Goal: Information Seeking & Learning: Learn about a topic

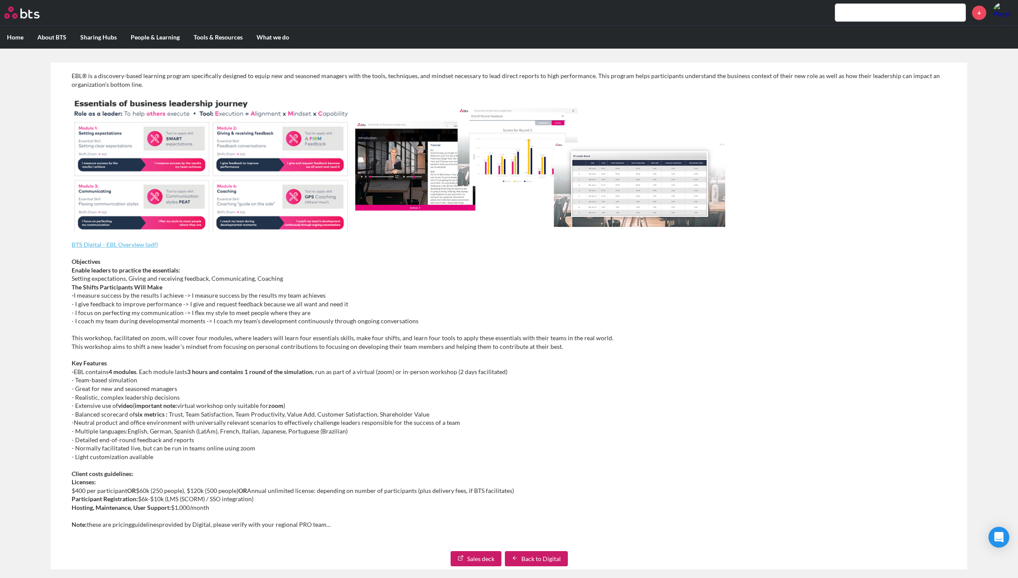
scroll to position [237, 0]
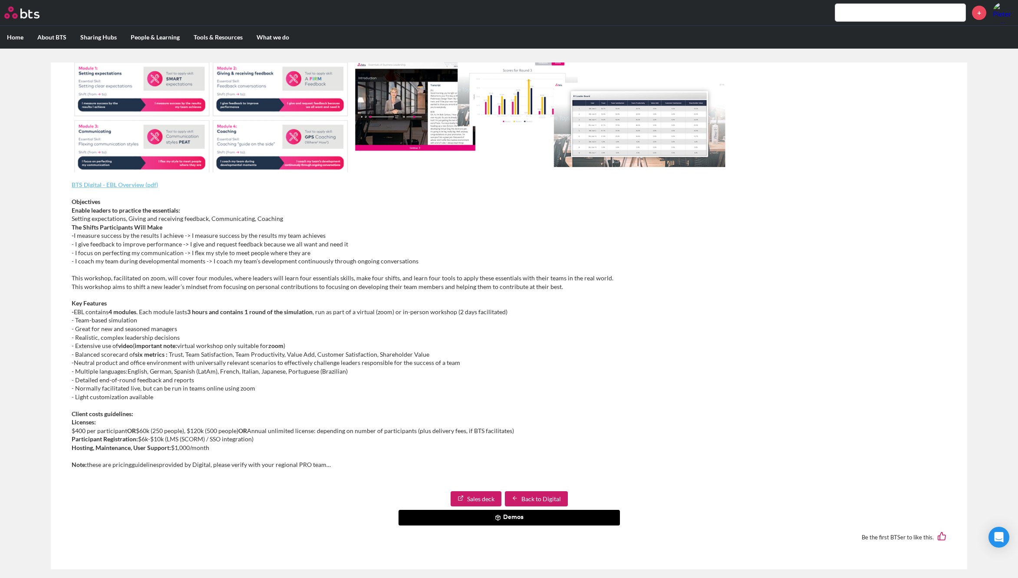
click at [505, 517] on button "Demos" at bounding box center [508, 518] width 221 height 16
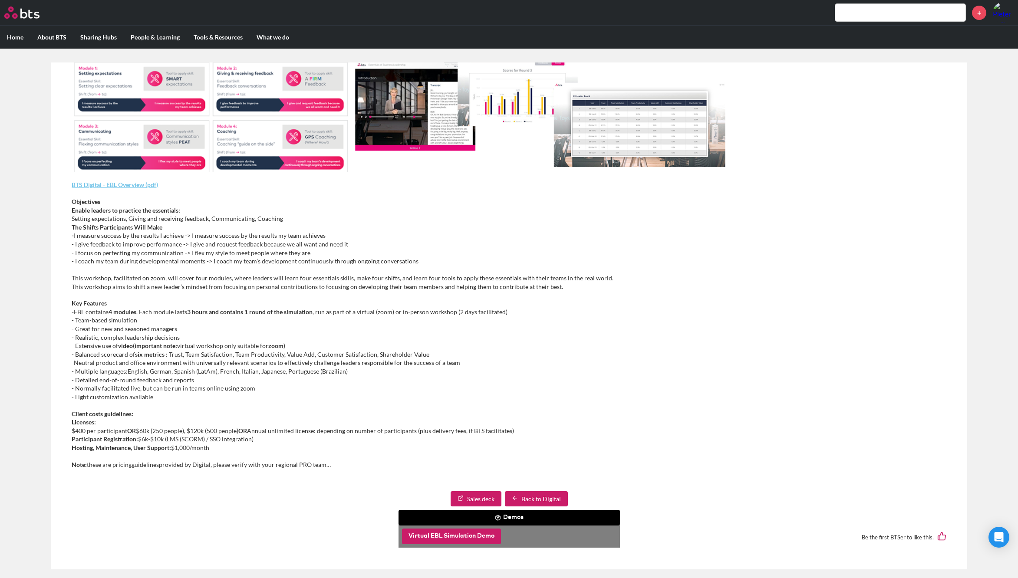
click at [467, 534] on button "Virtual EBL Simulation Demo" at bounding box center [451, 537] width 99 height 16
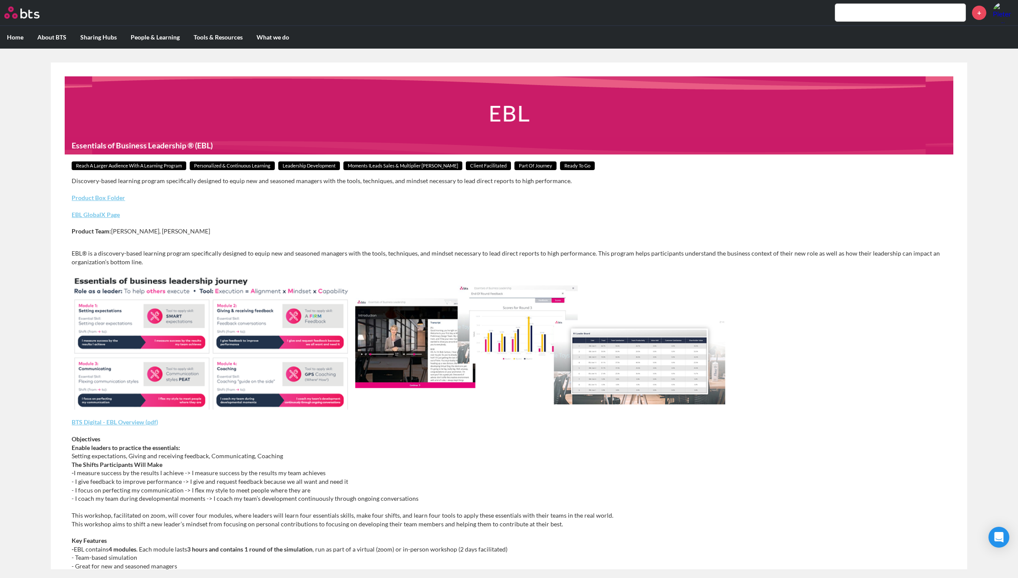
click at [20, 247] on main "Essentials of Business Leadership ® (EBL) Reach a Larger Audience With a Learni…" at bounding box center [509, 316] width 1018 height 535
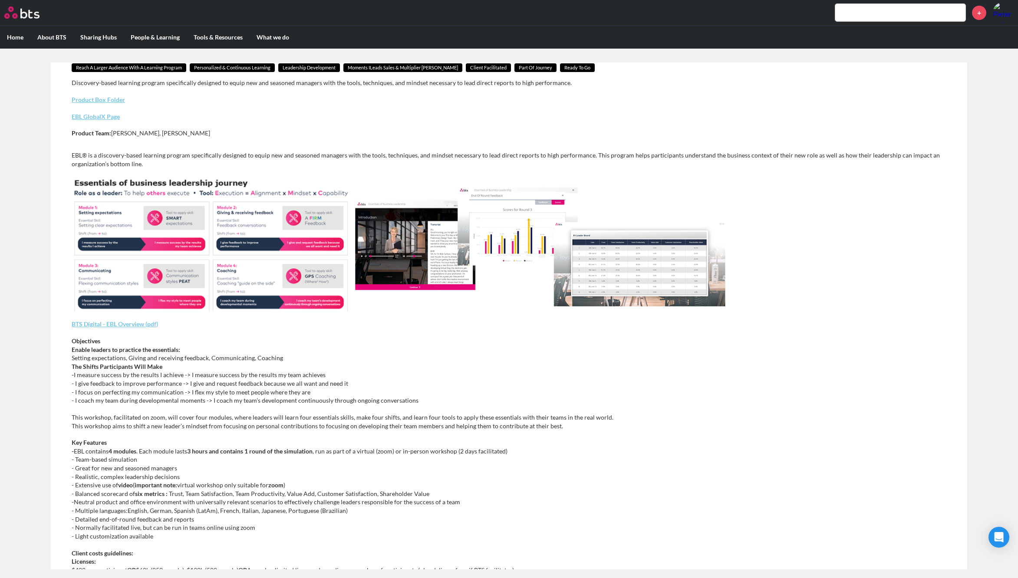
scroll to position [237, 0]
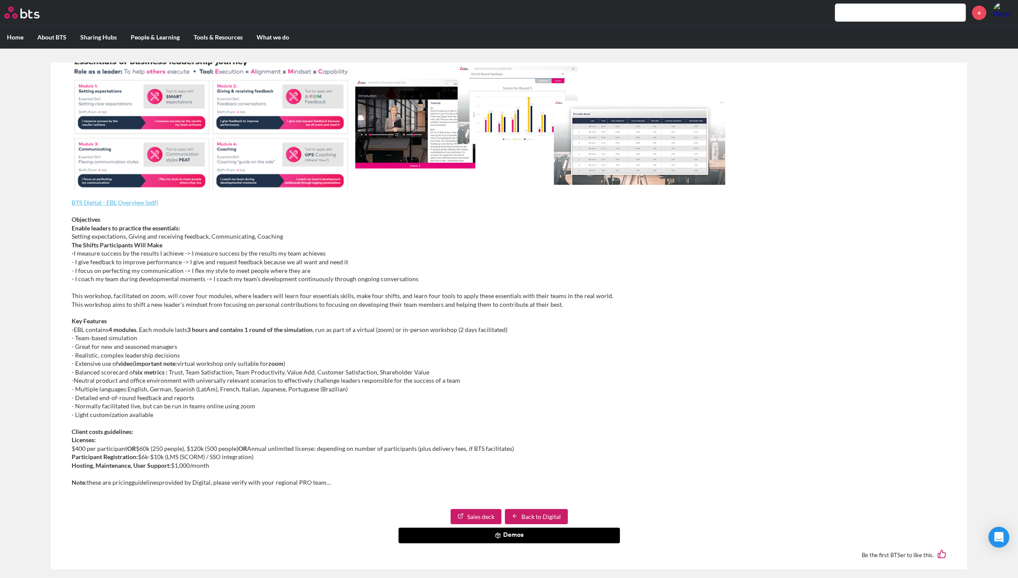
scroll to position [237, 0]
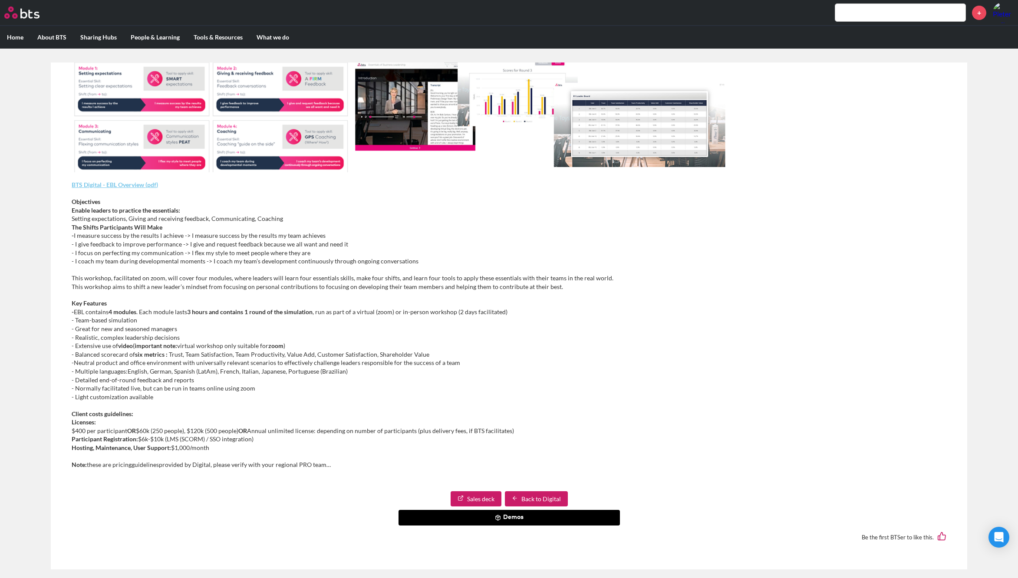
click at [508, 517] on button "Demos" at bounding box center [508, 518] width 221 height 16
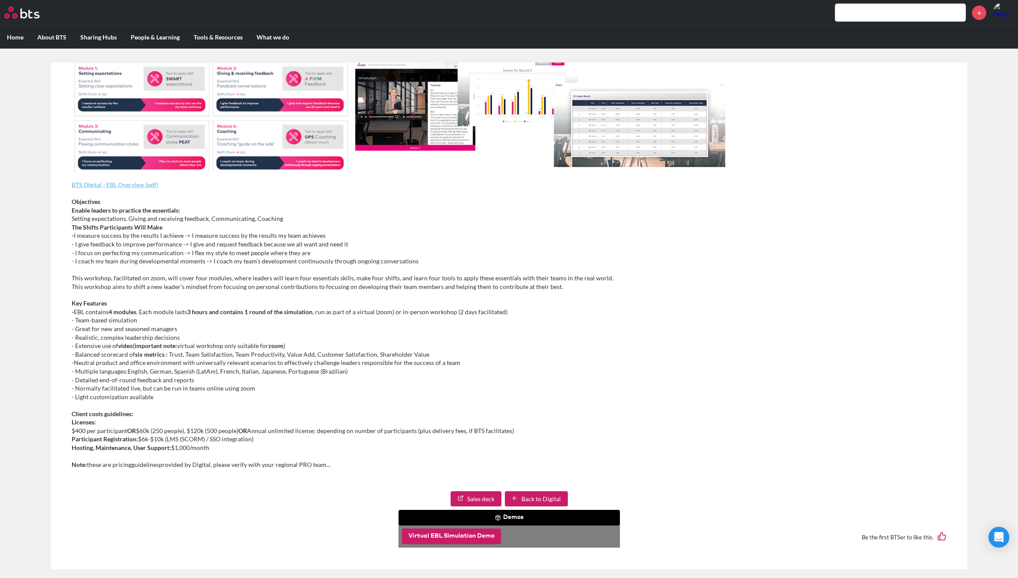
click at [483, 532] on button "Virtual EBL Simulation Demo" at bounding box center [451, 537] width 99 height 16
